Goal: Information Seeking & Learning: Learn about a topic

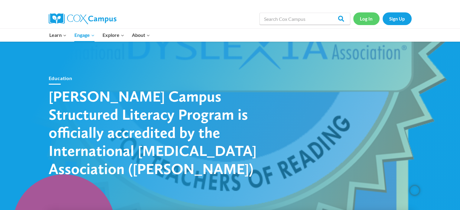
click at [365, 18] on link "Log In" at bounding box center [366, 18] width 26 height 12
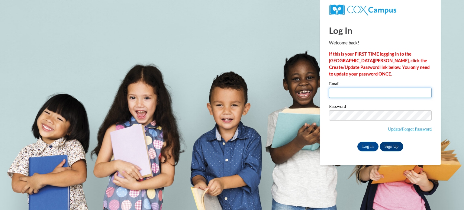
click at [352, 93] on input "Email" at bounding box center [380, 93] width 103 height 10
type input "erin.mclaughlin@colchestersd.org"
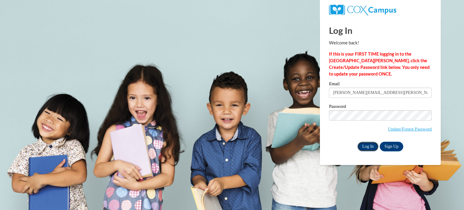
click at [368, 150] on input "Log In" at bounding box center [368, 147] width 21 height 10
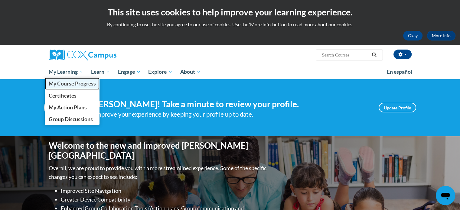
click at [73, 81] on span "My Course Progress" at bounding box center [71, 83] width 47 height 6
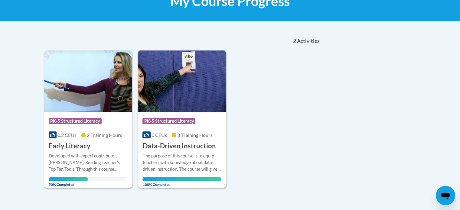
scroll to position [119, 0]
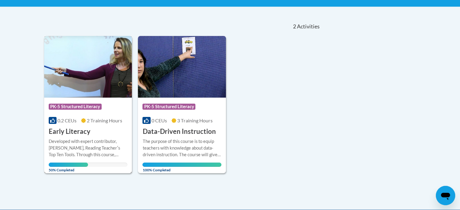
click at [72, 133] on h3 "Early Literacy" at bounding box center [70, 131] width 42 height 9
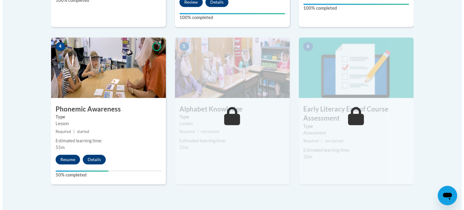
scroll to position [332, 0]
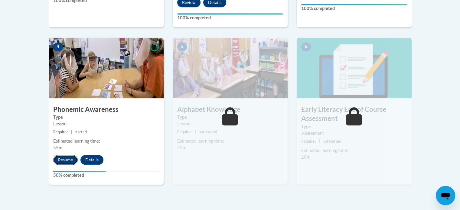
click at [63, 162] on button "Resume" at bounding box center [65, 160] width 24 height 10
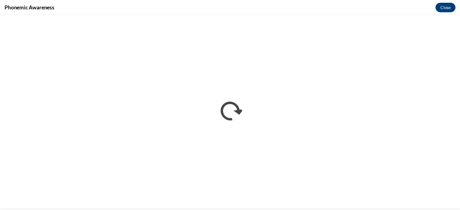
scroll to position [0, 0]
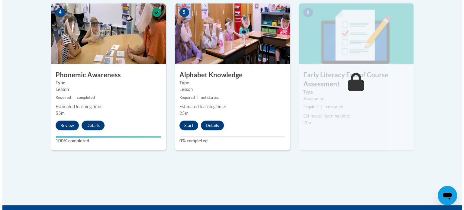
scroll to position [366, 0]
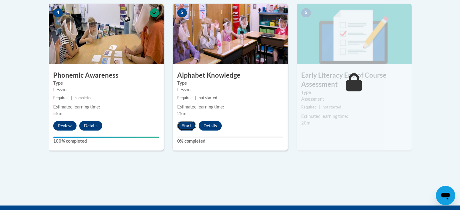
click at [186, 128] on button "Start" at bounding box center [186, 126] width 19 height 10
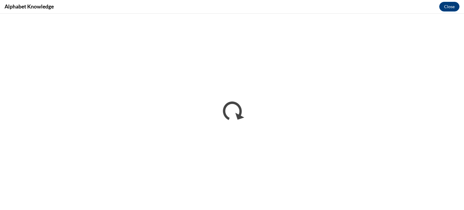
scroll to position [0, 0]
